Goal: Task Accomplishment & Management: Use online tool/utility

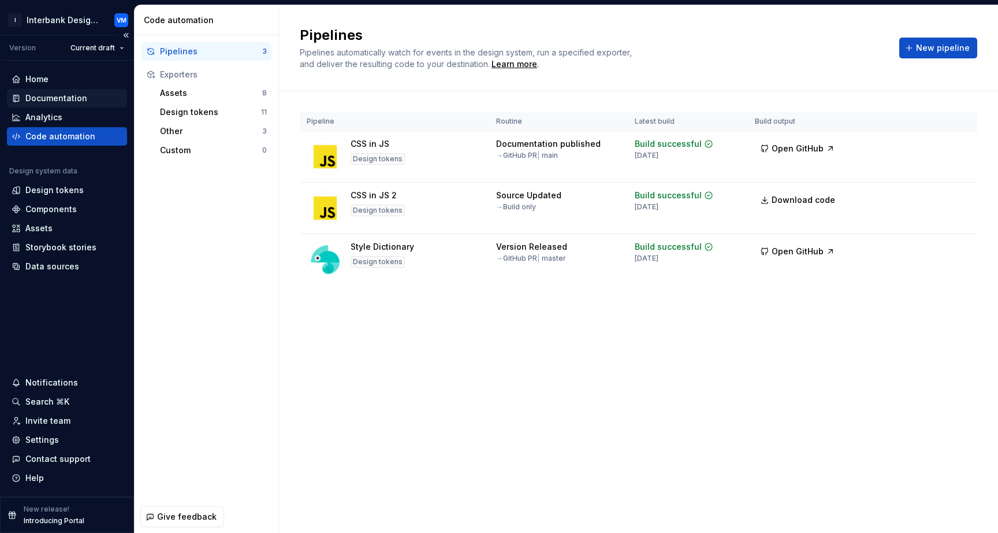
click at [51, 97] on div "Documentation" at bounding box center [56, 98] width 62 height 12
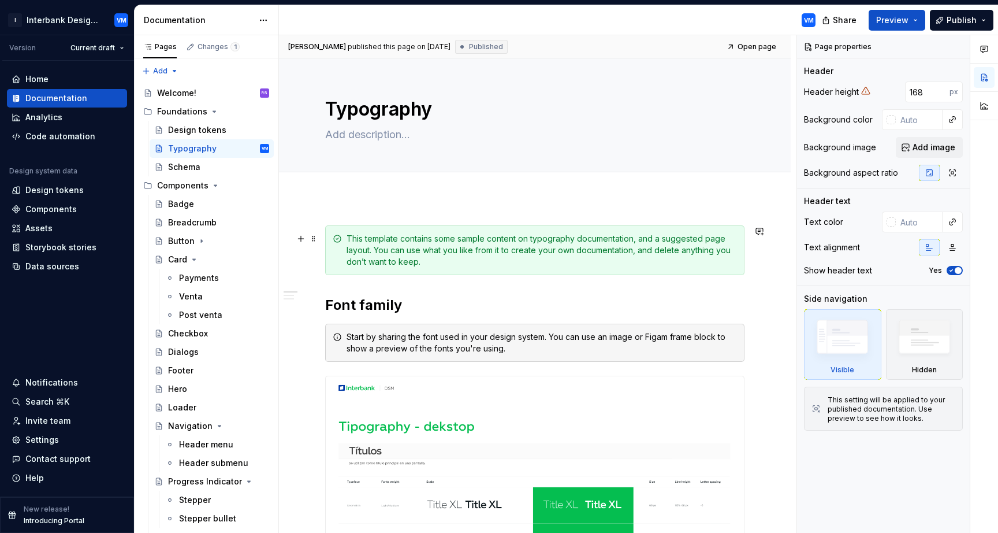
type textarea "*"
click at [61, 242] on div "Storybook stories" at bounding box center [60, 248] width 71 height 12
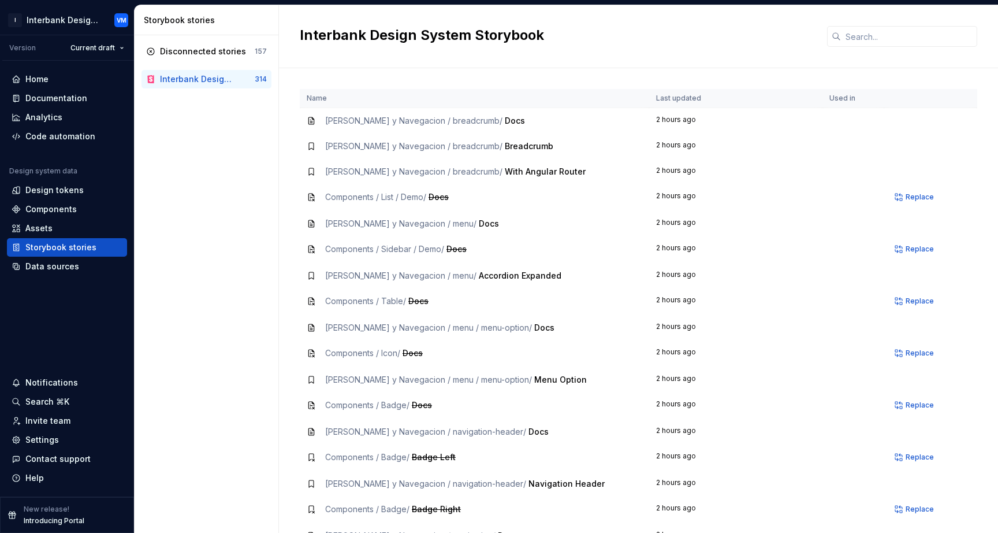
click at [203, 77] on div "Interbank Design System Storybook" at bounding box center [198, 79] width 76 height 12
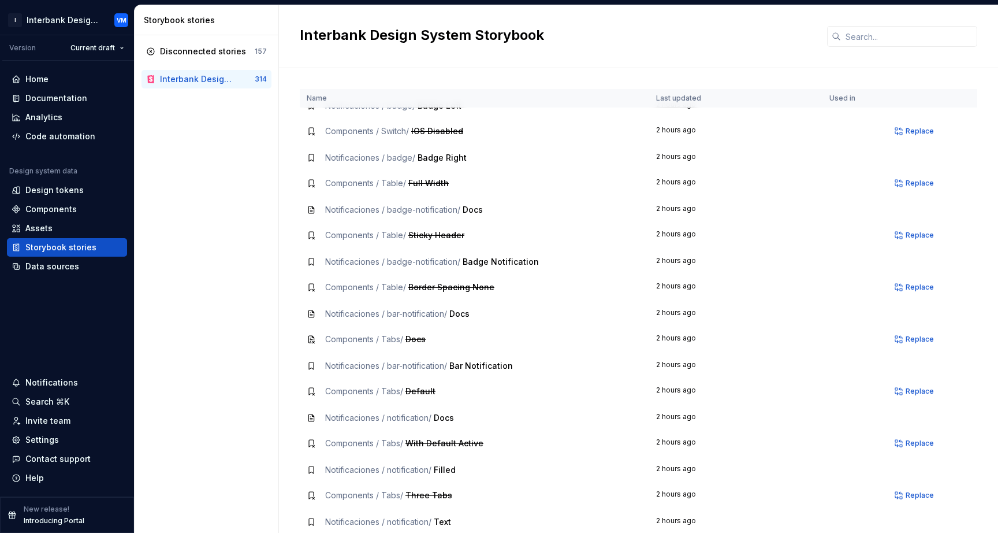
scroll to position [5671, 0]
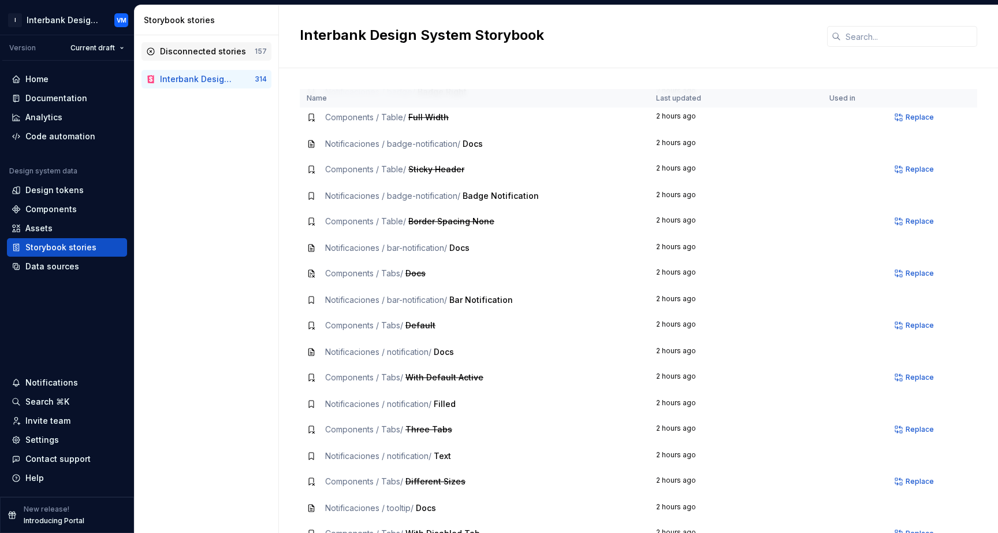
click at [256, 55] on div "157" at bounding box center [261, 51] width 12 height 9
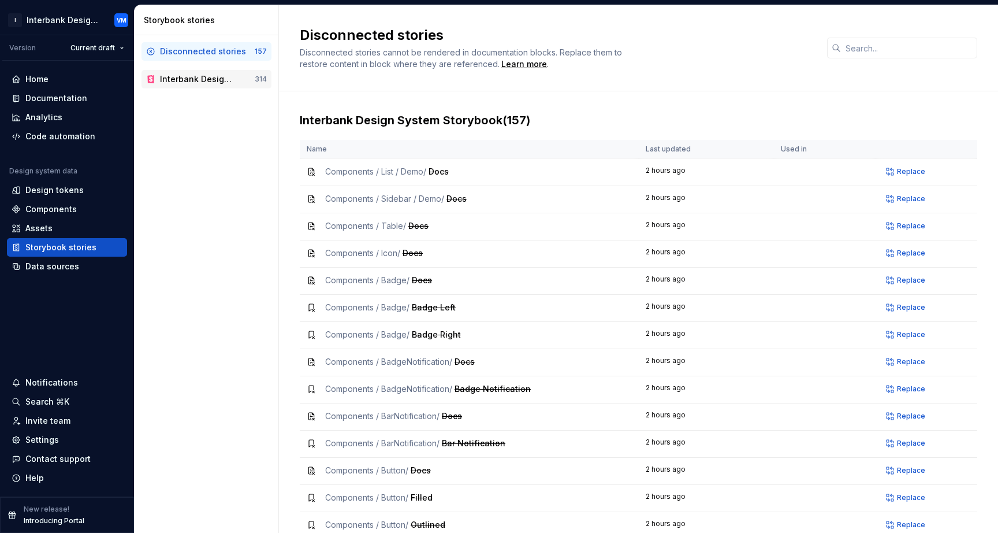
click at [215, 78] on div "Interbank Design System Storybook" at bounding box center [198, 79] width 76 height 12
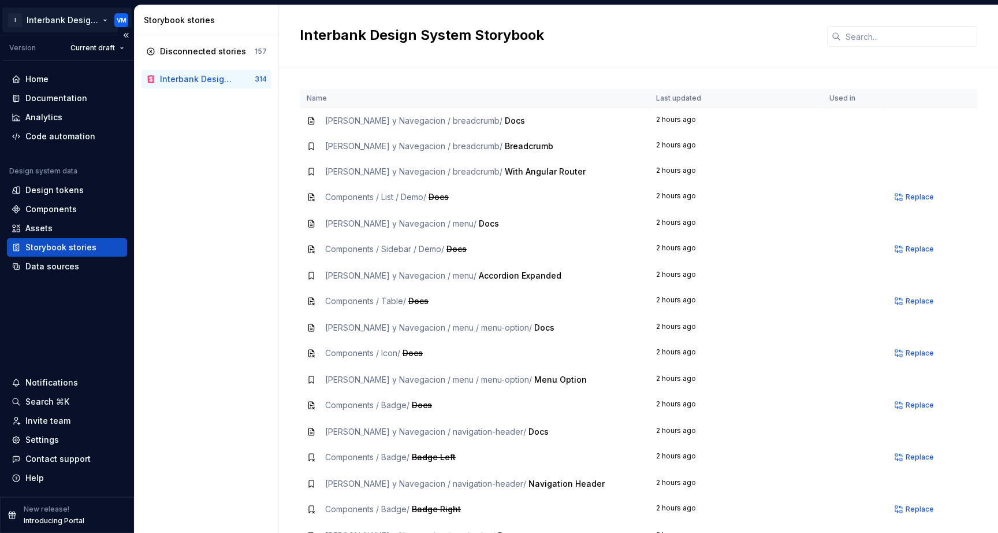
click at [103, 22] on html "I Interbank Design System VM Version Current draft Home Documentation Analytics…" at bounding box center [499, 266] width 998 height 533
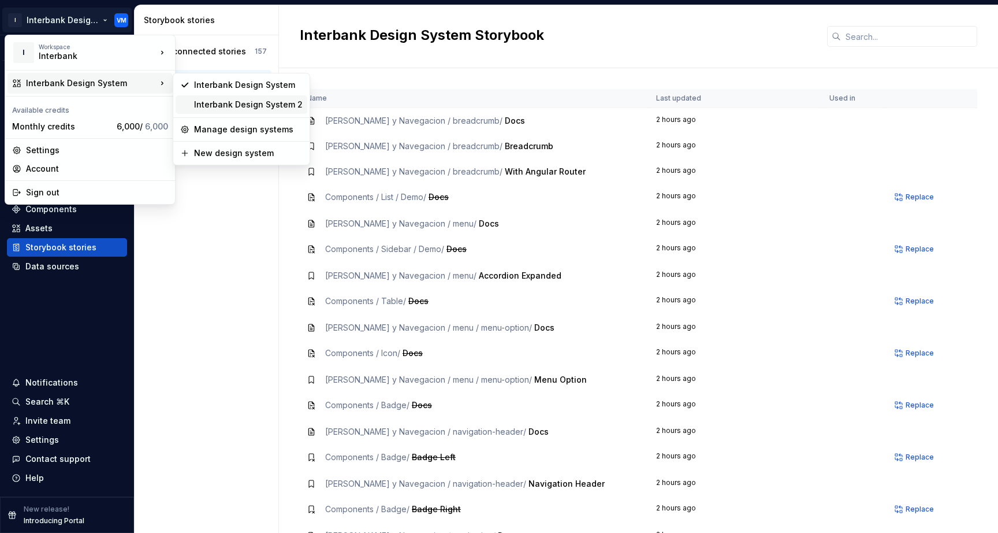
click at [184, 104] on div "Interbank Design System 2" at bounding box center [242, 104] width 132 height 18
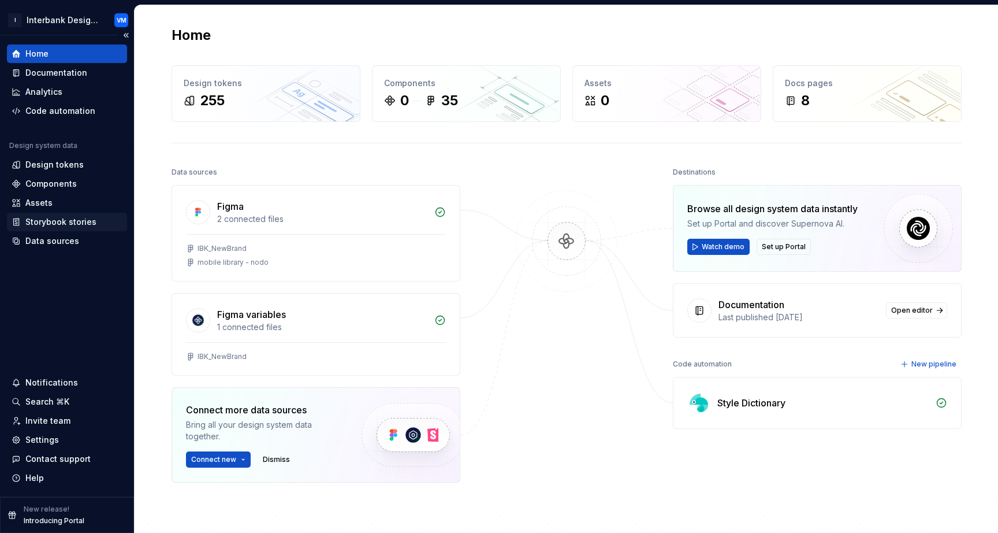
click at [65, 220] on div "Storybook stories" at bounding box center [60, 222] width 71 height 12
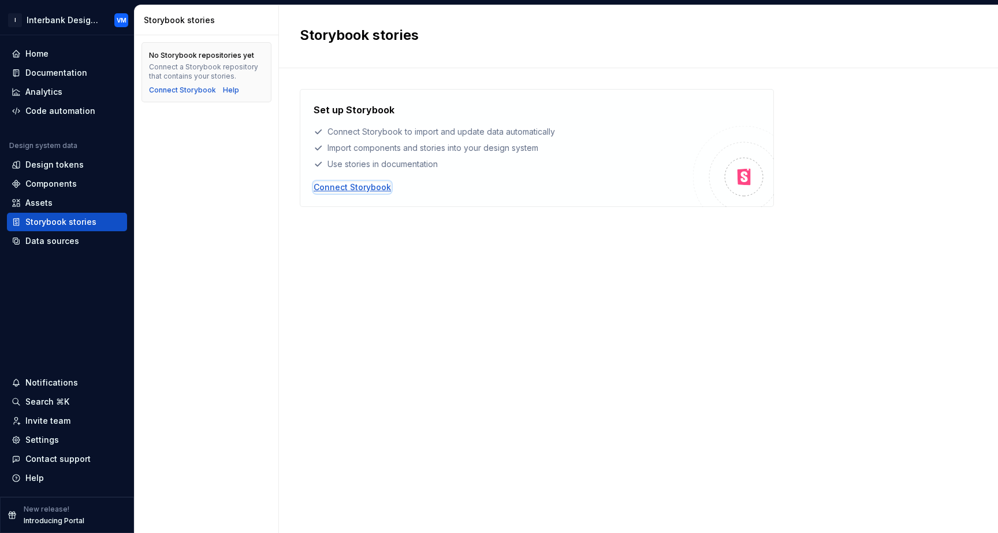
click at [336, 184] on div "Connect Storybook" at bounding box center [352, 187] width 77 height 12
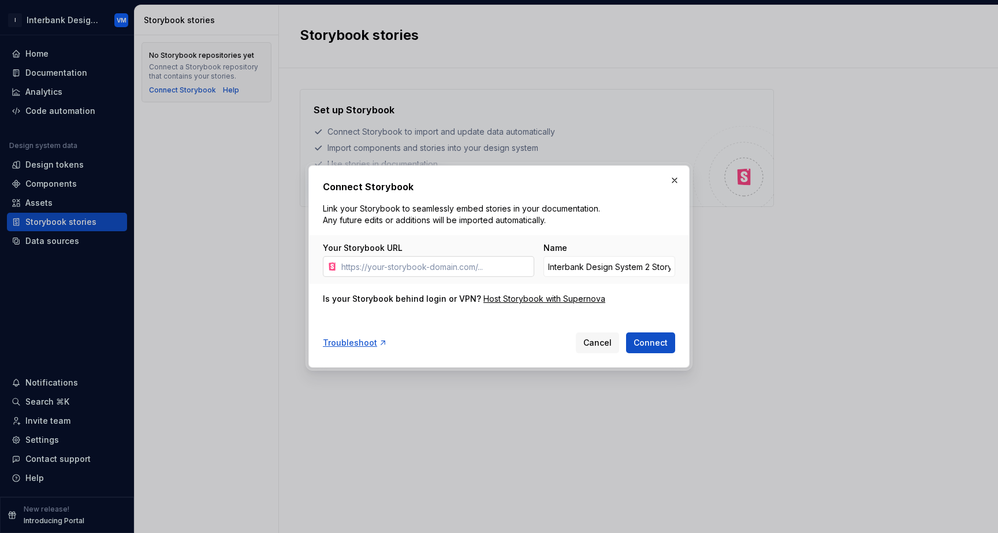
click at [480, 269] on input "Your Storybook URL" at bounding box center [436, 266] width 198 height 21
click at [464, 269] on input "Your Storybook URL" at bounding box center [436, 266] width 198 height 21
paste input "[URL][DOMAIN_NAME]"
type input "[URL][DOMAIN_NAME]"
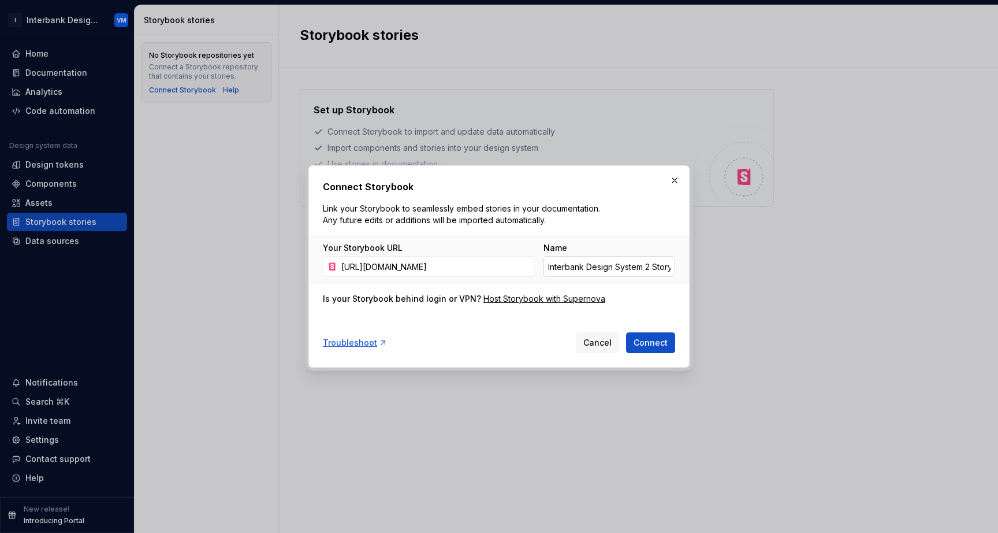
scroll to position [0, 0]
click at [574, 266] on input "Interbank Design System 2 Storybook" at bounding box center [610, 266] width 132 height 21
click at [631, 345] on button "Connect" at bounding box center [650, 342] width 49 height 21
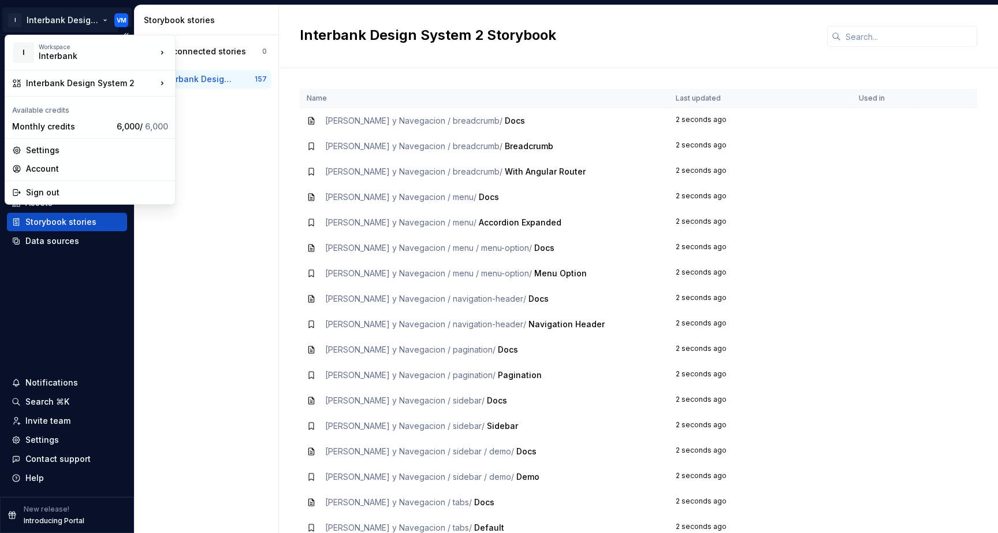
click at [105, 20] on html "I Interbank Design System 2 VM Home Documentation Analytics Code automation Des…" at bounding box center [499, 266] width 998 height 533
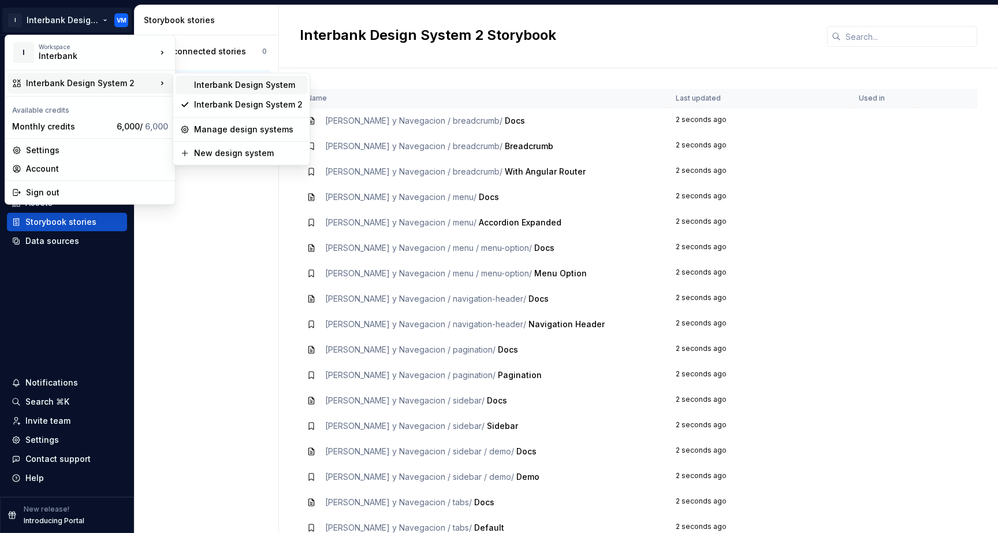
click at [207, 87] on div "Interbank Design System" at bounding box center [248, 85] width 109 height 12
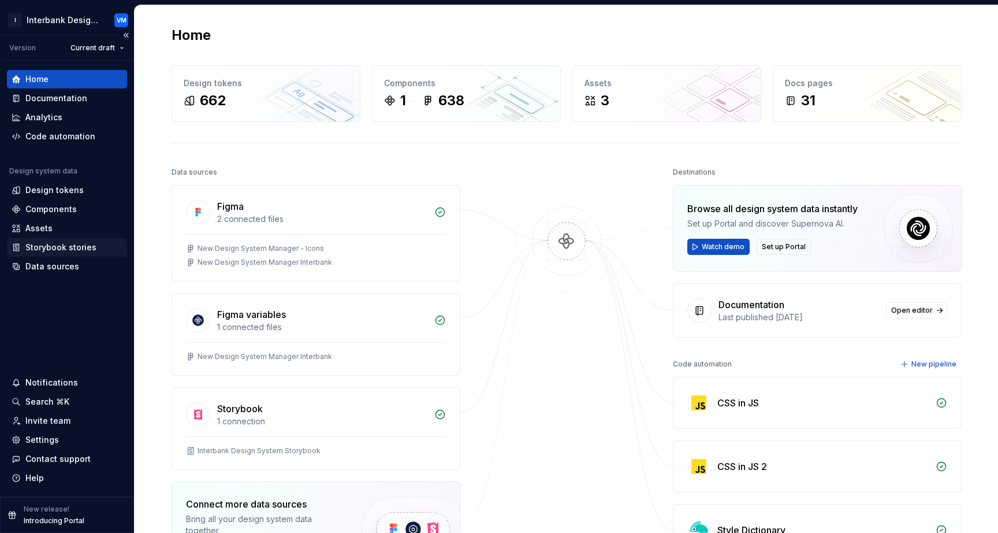
click at [55, 246] on div "Storybook stories" at bounding box center [60, 248] width 71 height 12
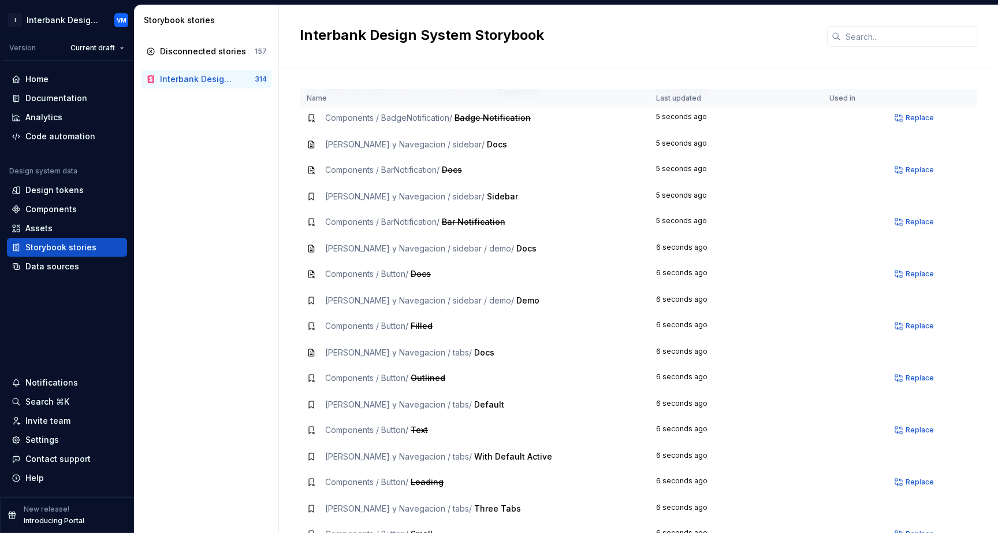
scroll to position [510, 0]
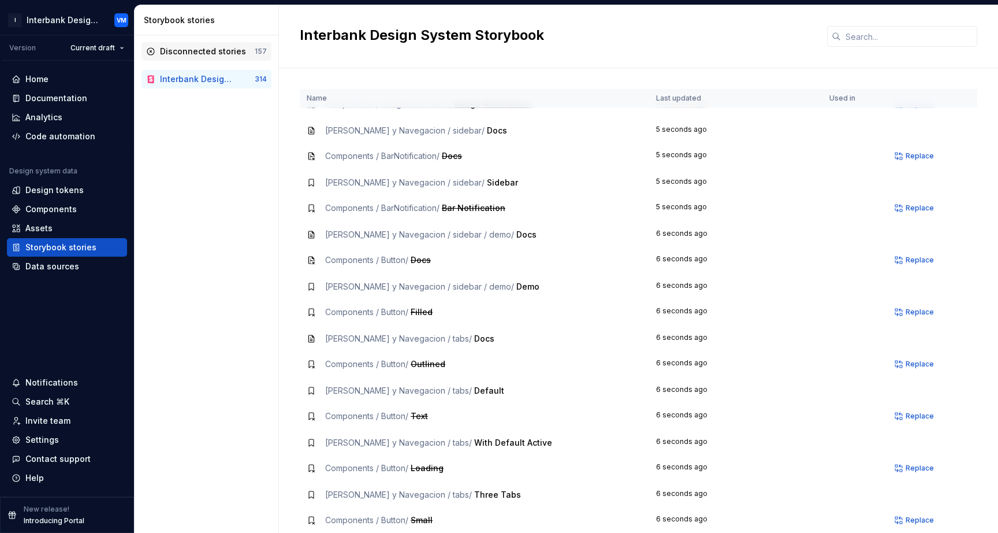
click at [216, 56] on div "Disconnected stories" at bounding box center [203, 52] width 86 height 12
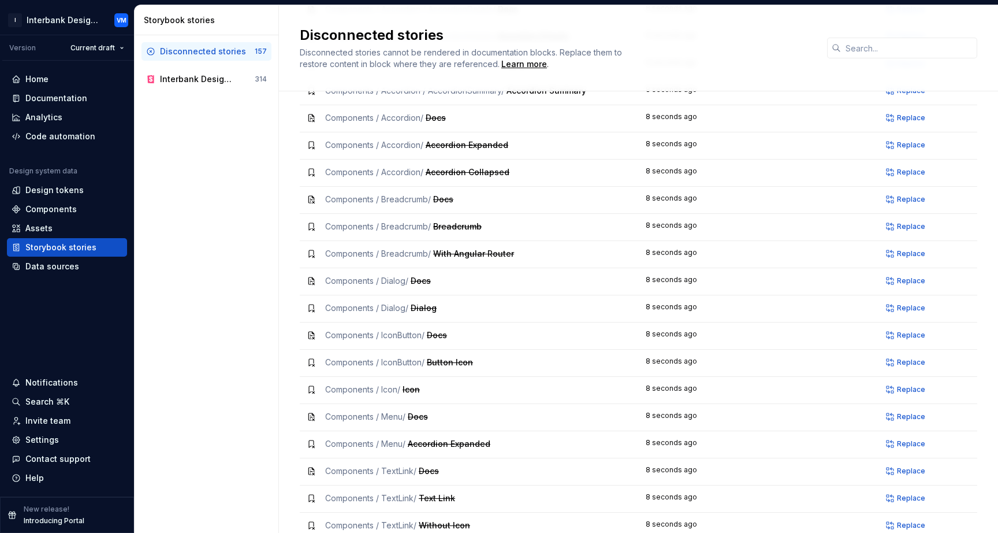
scroll to position [3889, 0]
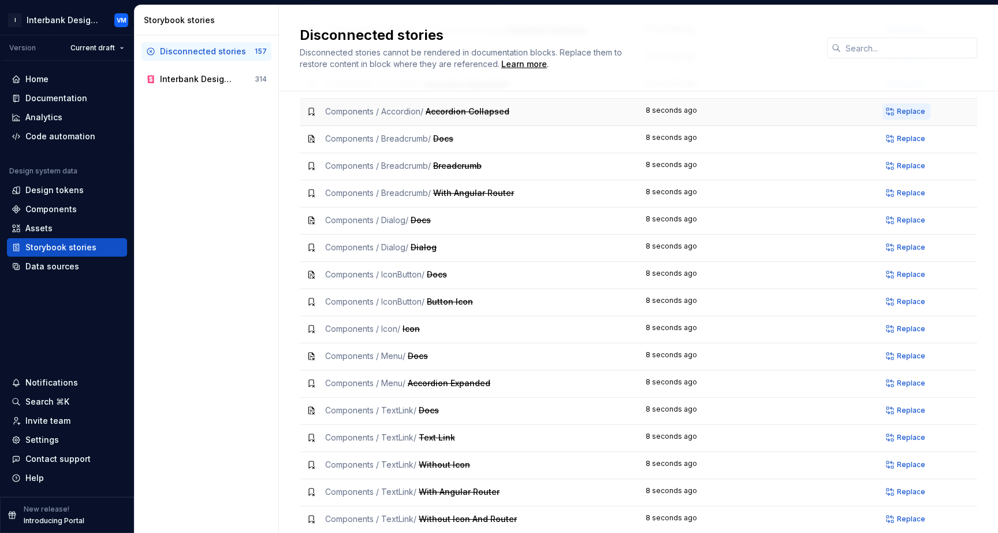
click at [900, 111] on span "Replace" at bounding box center [911, 111] width 28 height 9
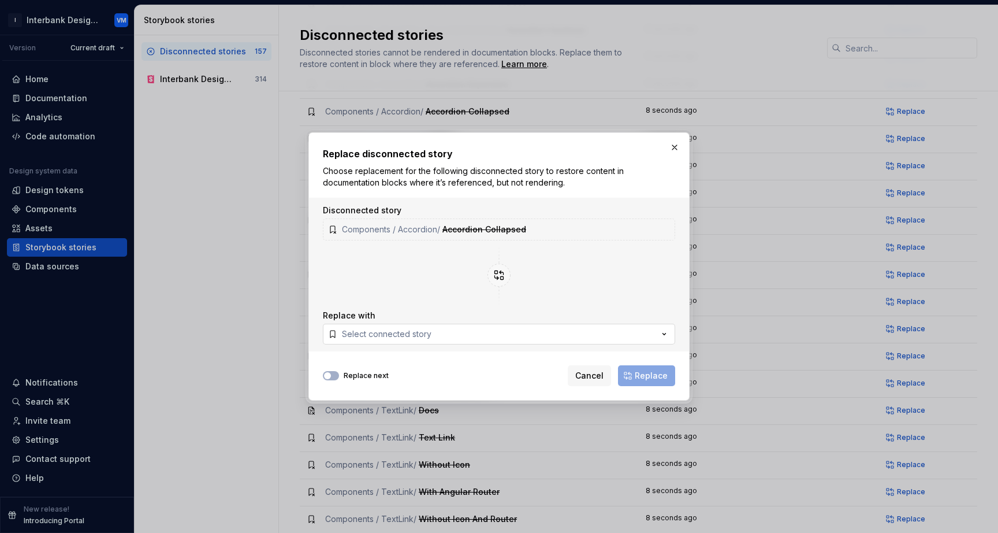
click at [388, 337] on div "Select connected story" at bounding box center [387, 334] width 90 height 12
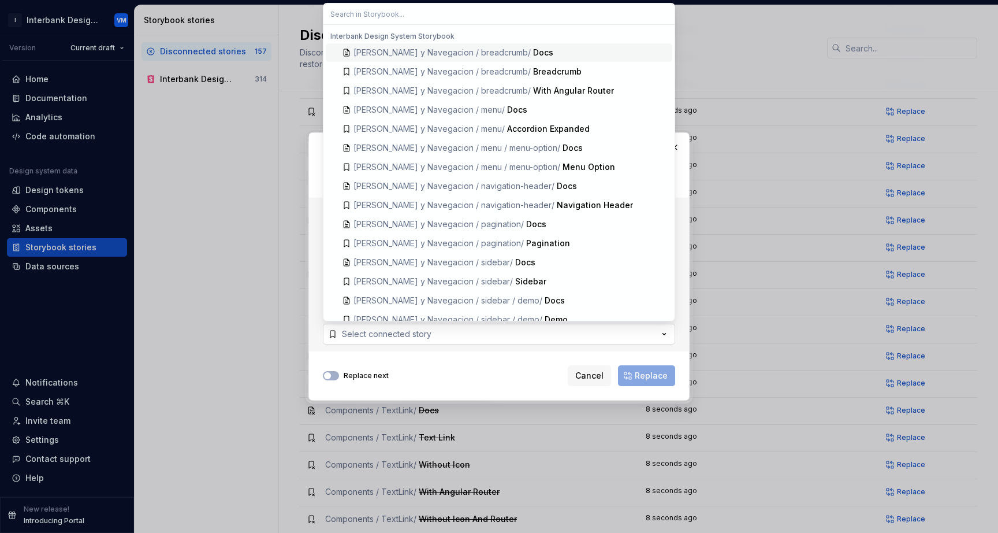
click at [389, 335] on div "Select connected story" at bounding box center [387, 334] width 90 height 12
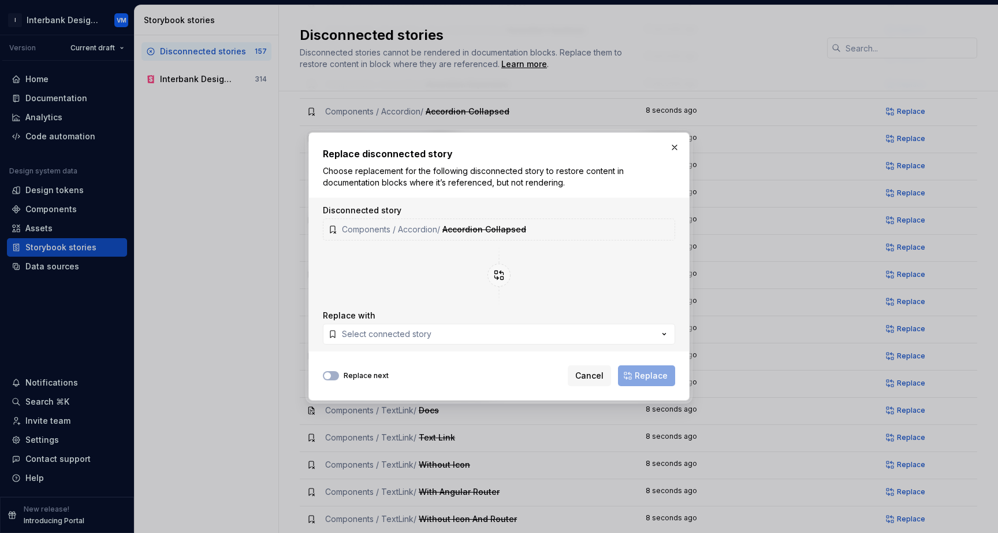
click at [340, 374] on div "Replace next" at bounding box center [356, 375] width 66 height 9
click at [332, 374] on button "button" at bounding box center [331, 375] width 16 height 9
click at [670, 147] on button "button" at bounding box center [675, 147] width 16 height 16
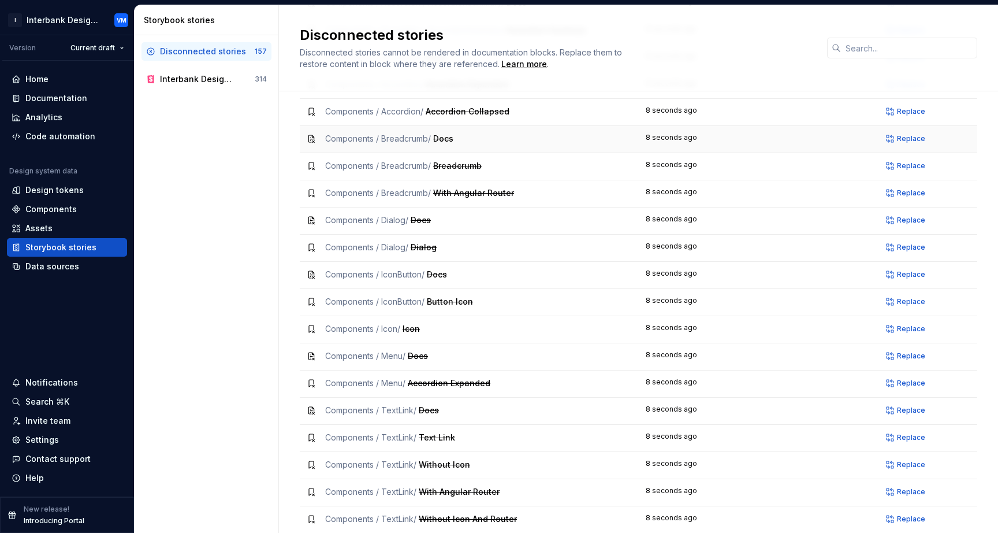
click at [418, 144] on div "Components / Breadcrumb / Docs" at bounding box center [389, 139] width 128 height 12
click at [404, 131] on td "Components / Breadcrumb / Docs" at bounding box center [469, 139] width 339 height 27
click at [900, 113] on span "Replace" at bounding box center [911, 111] width 28 height 9
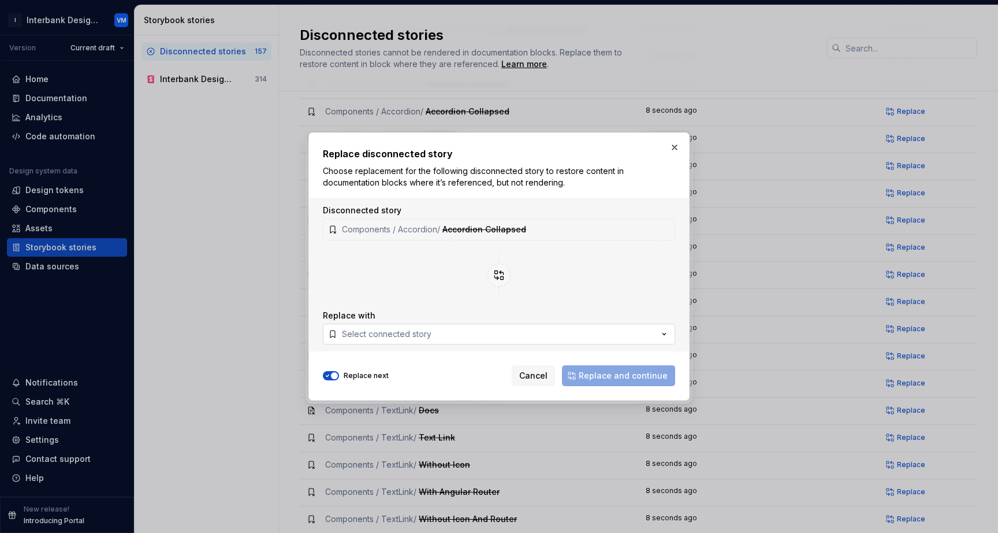
click at [465, 328] on button "Select connected story" at bounding box center [499, 334] width 352 height 21
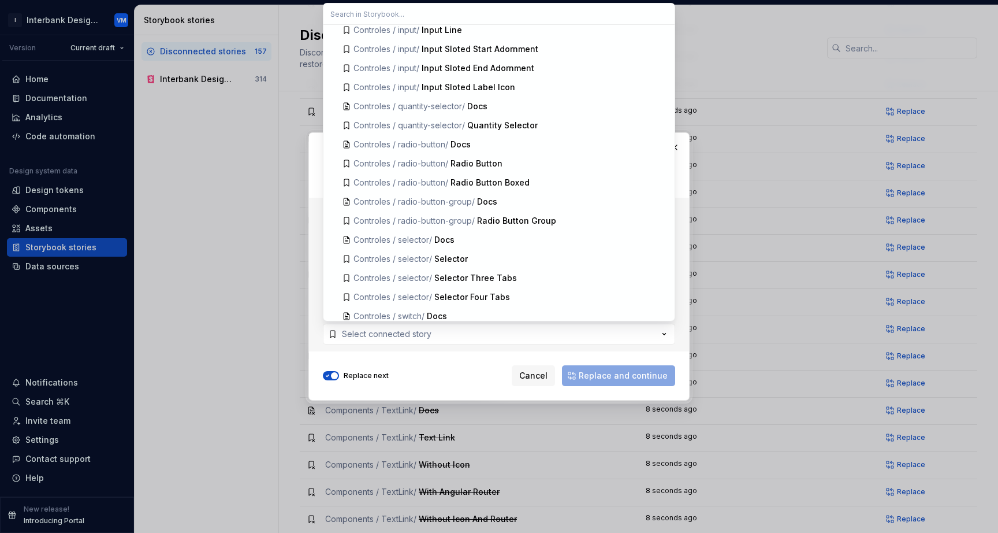
scroll to position [1402, 0]
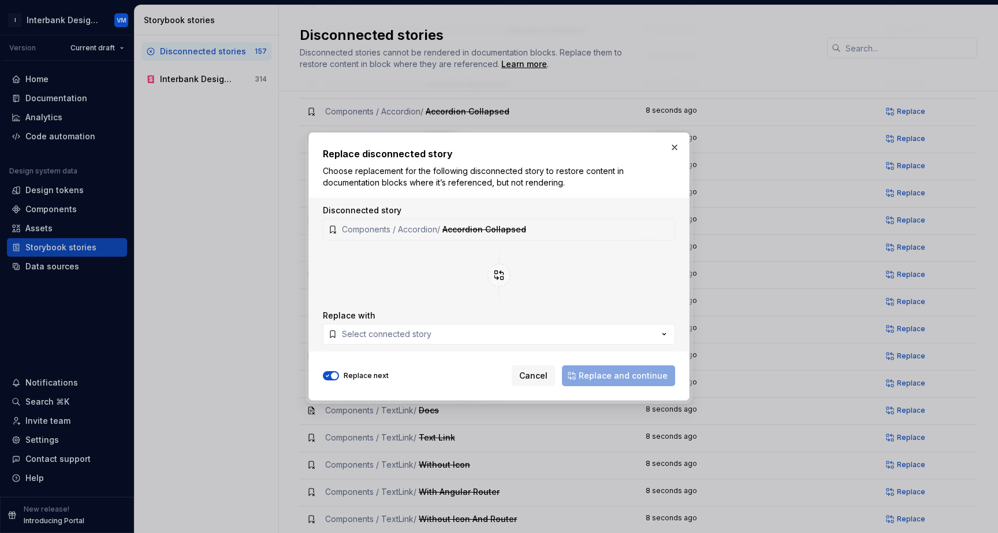
click at [329, 380] on div "Replace next Cancel Replace and continue" at bounding box center [499, 373] width 352 height 25
click at [329, 373] on icon "button" at bounding box center [327, 375] width 9 height 7
click at [394, 335] on div "Select connected story" at bounding box center [387, 334] width 90 height 12
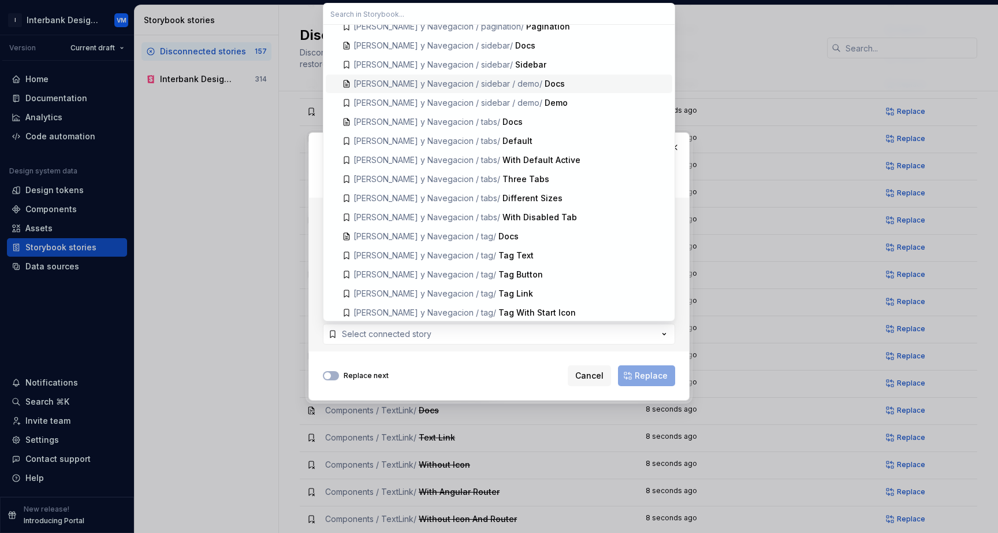
scroll to position [410, 0]
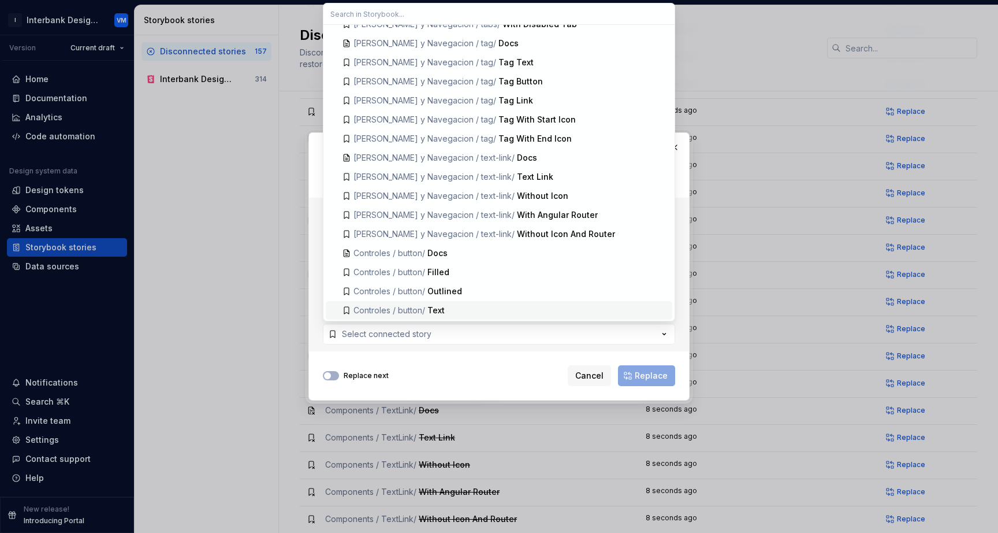
click at [452, 369] on div "Replace next Cancel Replace" at bounding box center [499, 373] width 352 height 25
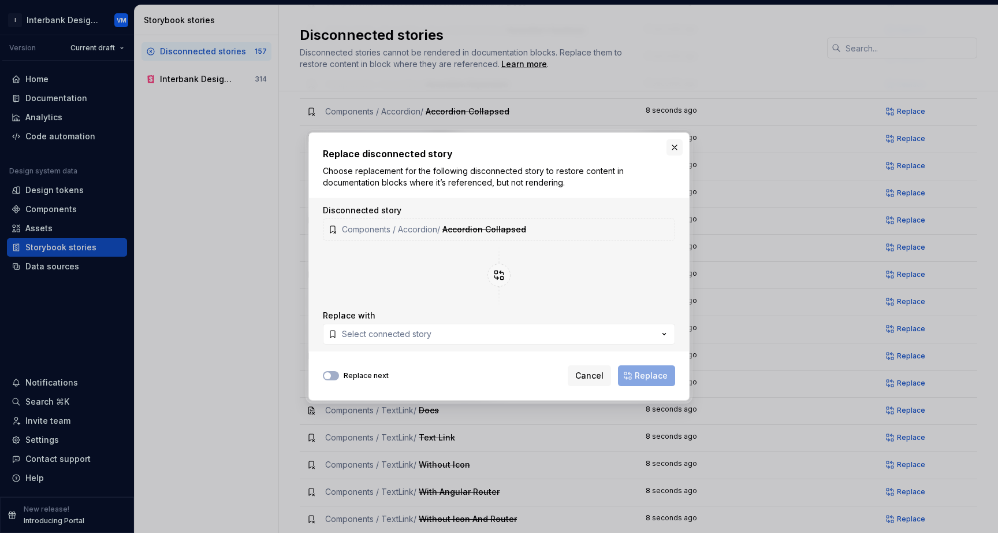
click at [673, 145] on button "button" at bounding box center [675, 147] width 16 height 16
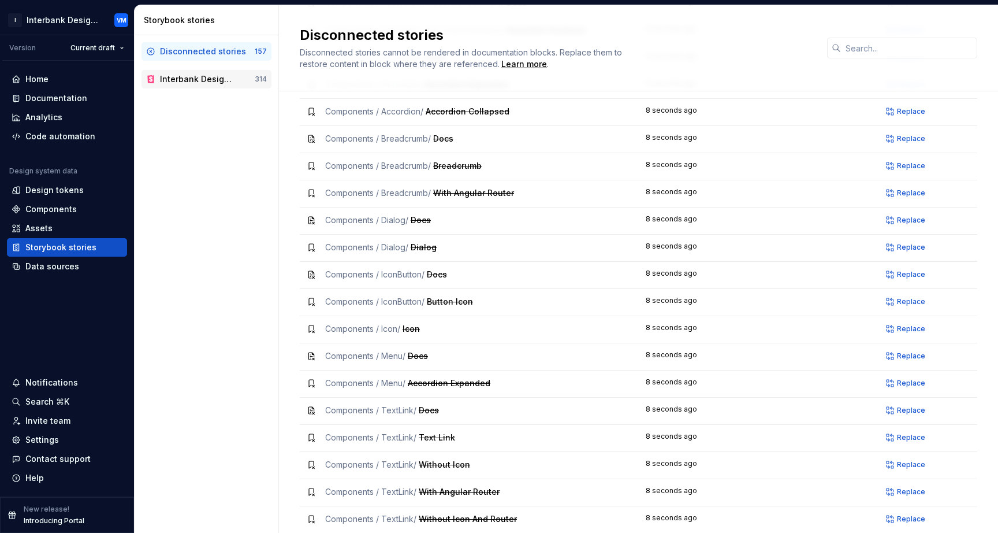
click at [216, 78] on div "Interbank Design System Storybook" at bounding box center [198, 79] width 76 height 12
click at [213, 79] on div "Interbank Design System Storybook" at bounding box center [198, 79] width 76 height 12
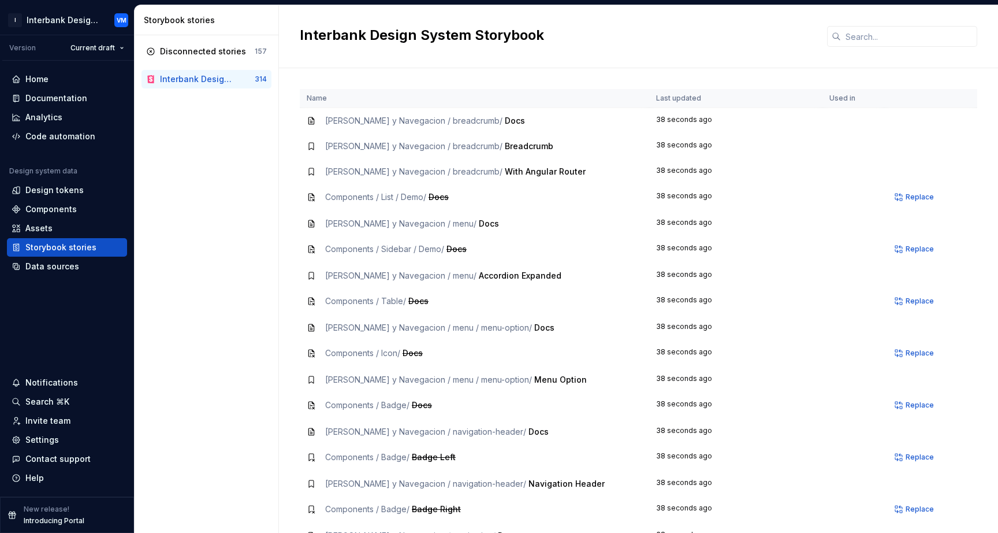
click at [446, 119] on span "[PERSON_NAME] y Navegacion / breadcrumb /" at bounding box center [413, 121] width 177 height 10
click at [505, 117] on span "Docs" at bounding box center [515, 121] width 20 height 10
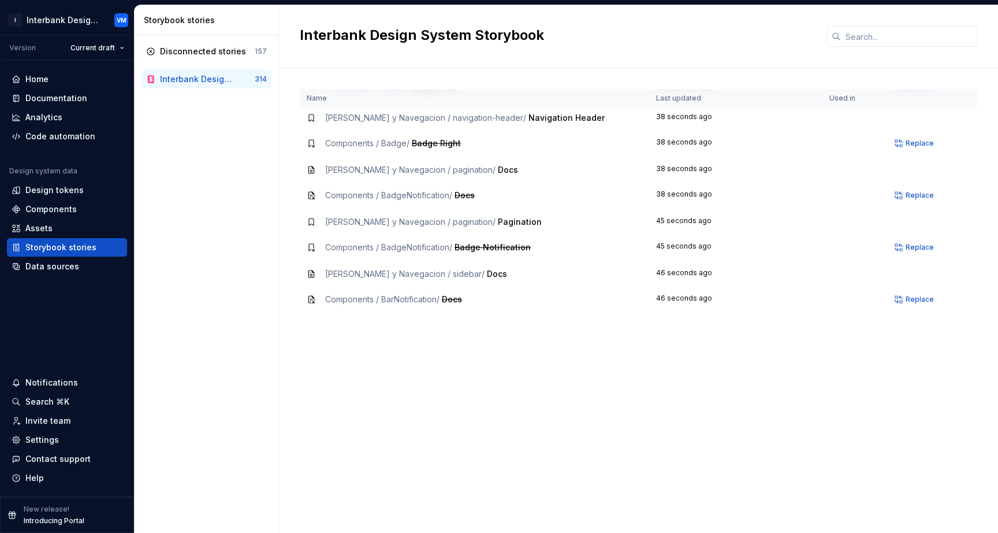
scroll to position [548, 0]
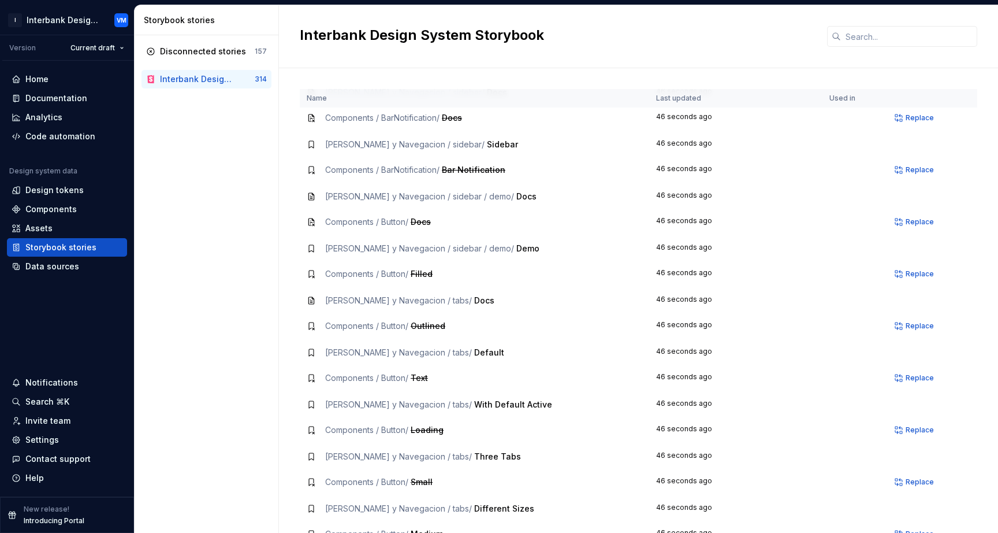
click at [452, 185] on td "[PERSON_NAME] y Navegacion / sidebar / demo / Docs" at bounding box center [475, 196] width 350 height 25
click at [439, 200] on span "[PERSON_NAME] y Navegacion / sidebar / demo /" at bounding box center [419, 196] width 189 height 10
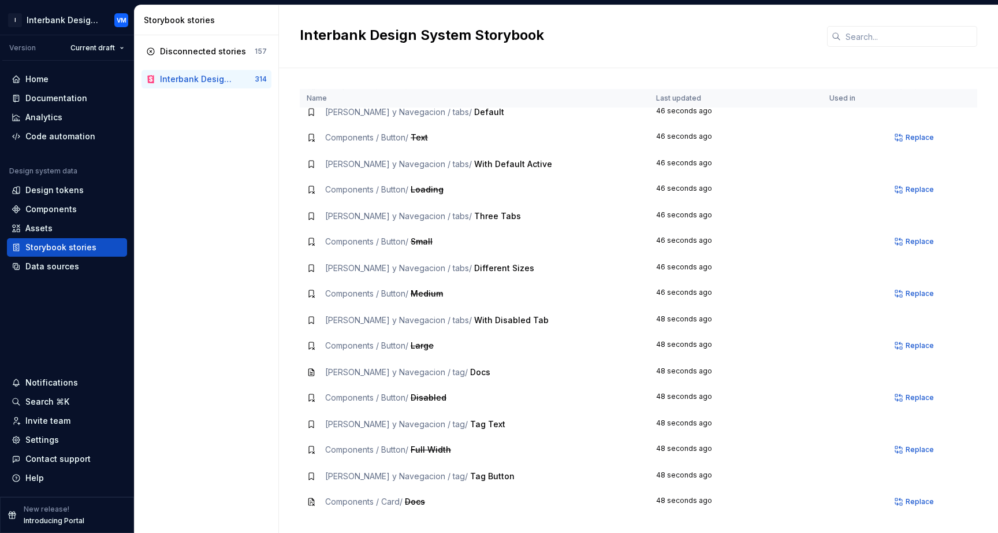
scroll to position [1018, 0]
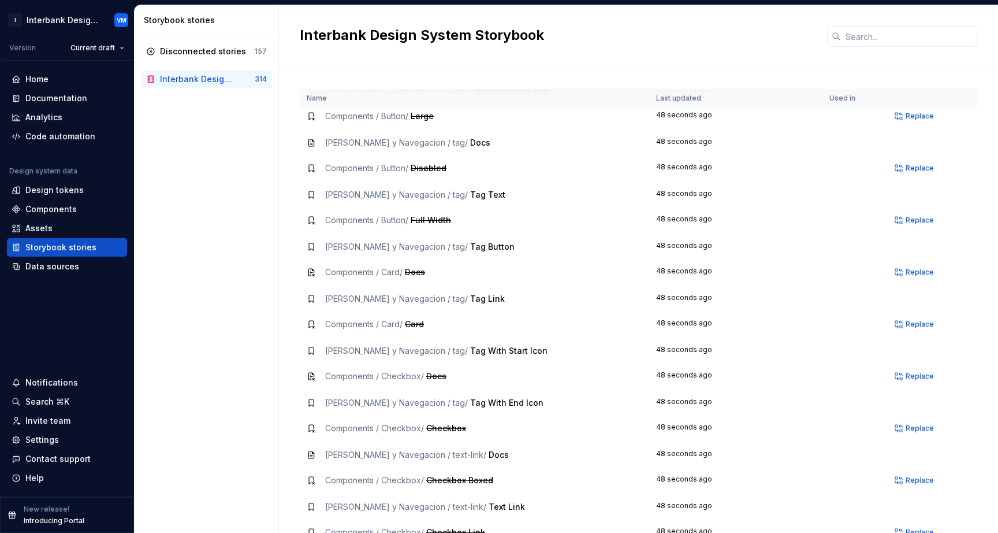
click at [313, 164] on icon at bounding box center [311, 168] width 9 height 9
drag, startPoint x: 313, startPoint y: 164, endPoint x: 313, endPoint y: 155, distance: 8.1
click at [313, 164] on icon at bounding box center [311, 168] width 9 height 9
click at [313, 155] on td "Components / Button / Disabled" at bounding box center [475, 168] width 350 height 27
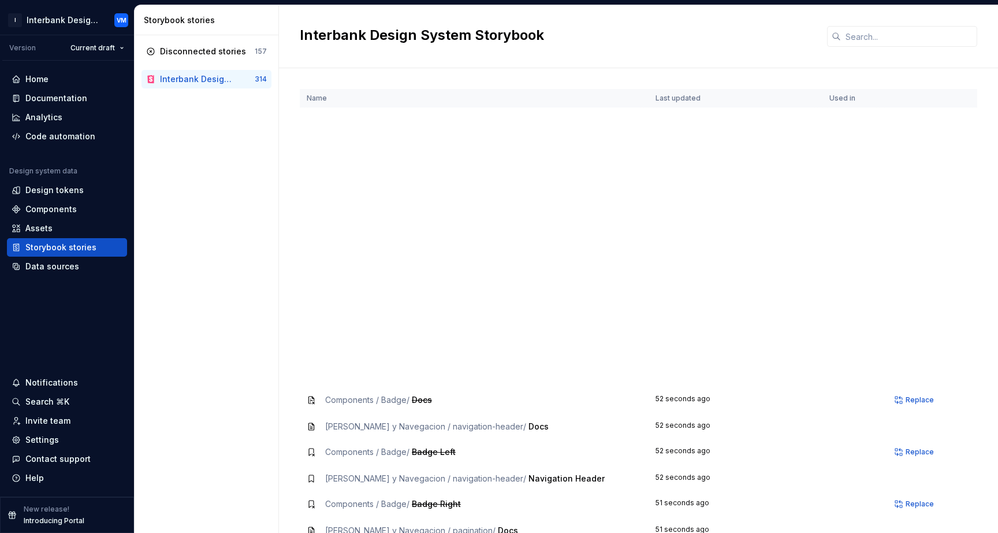
scroll to position [0, 0]
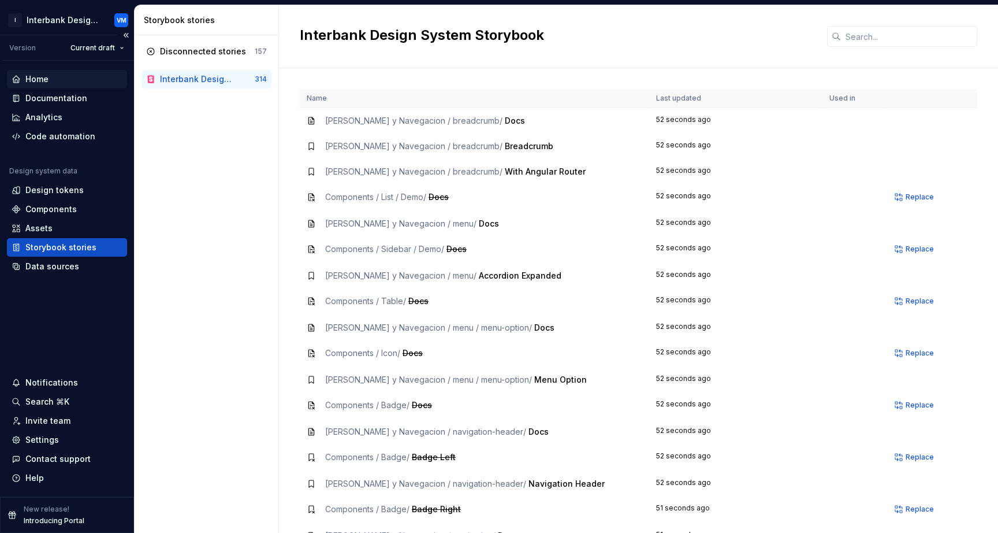
click at [46, 70] on div "Home" at bounding box center [67, 79] width 120 height 18
click at [33, 77] on div "Home" at bounding box center [36, 79] width 23 height 12
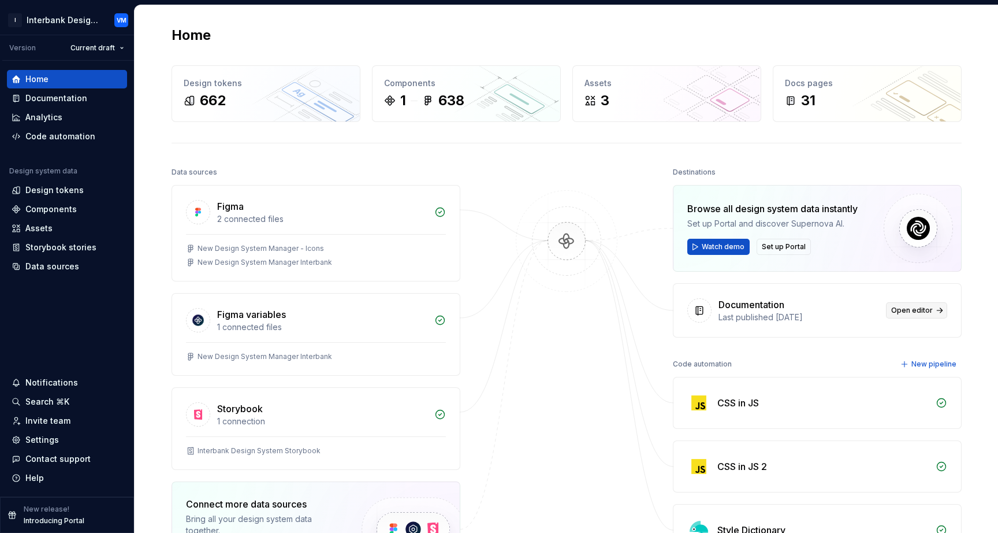
click at [914, 308] on span "Open editor" at bounding box center [913, 310] width 42 height 9
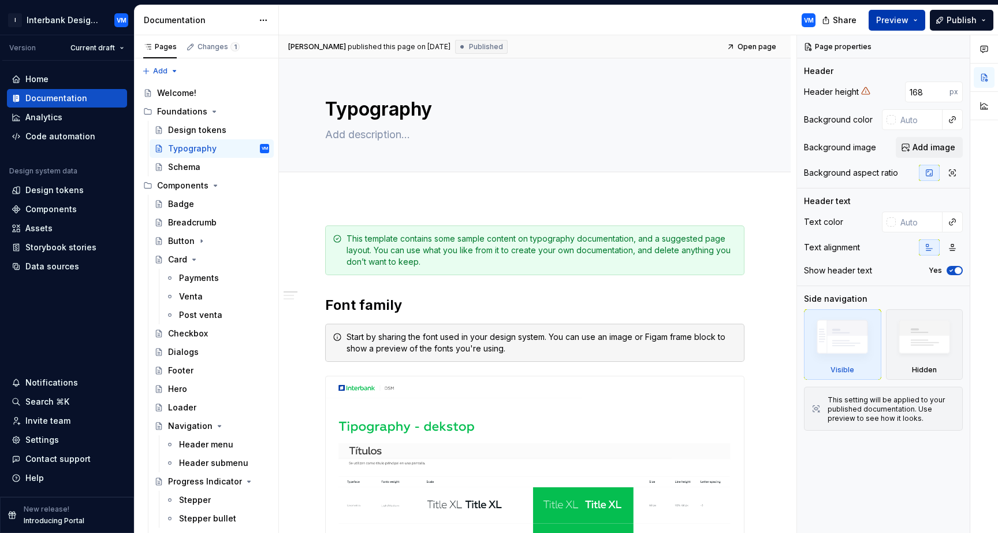
click at [922, 20] on button "Preview" at bounding box center [897, 20] width 57 height 21
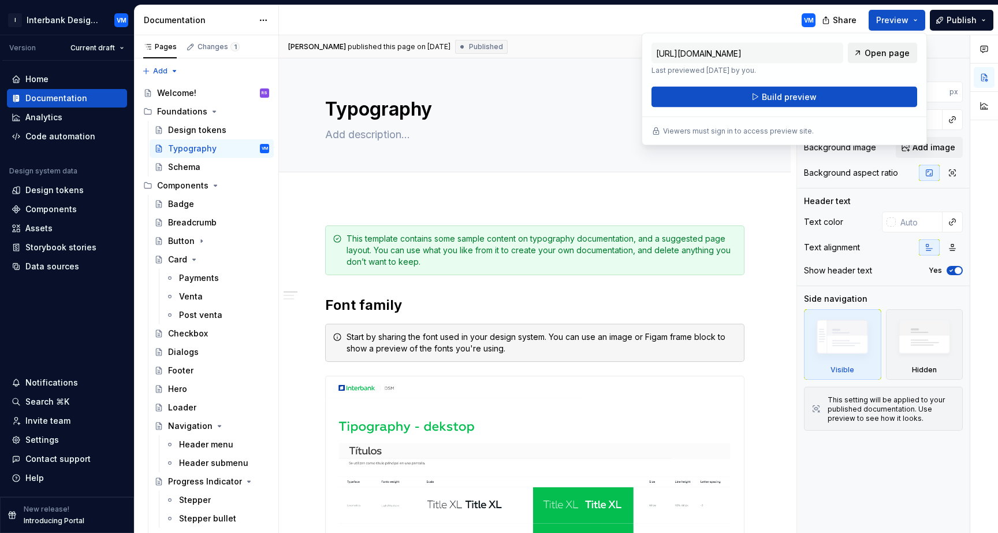
click at [874, 54] on span "Open page" at bounding box center [887, 53] width 45 height 12
click at [580, 1] on div "I Interbank Design System VM Version Current draft Home Documentation Analytics…" at bounding box center [499, 266] width 998 height 533
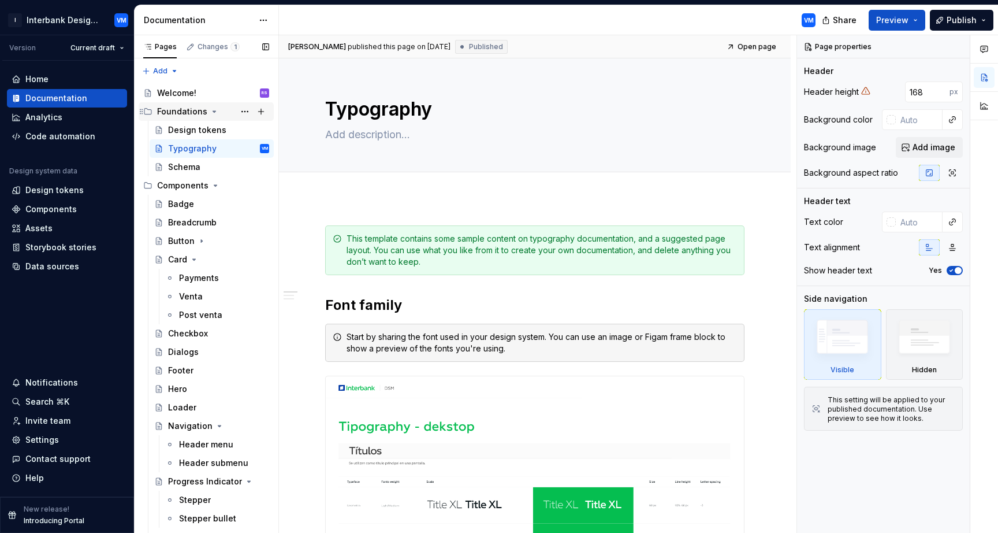
type textarea "*"
click at [75, 248] on div "Storybook stories" at bounding box center [60, 248] width 71 height 12
